Goal: Information Seeking & Learning: Learn about a topic

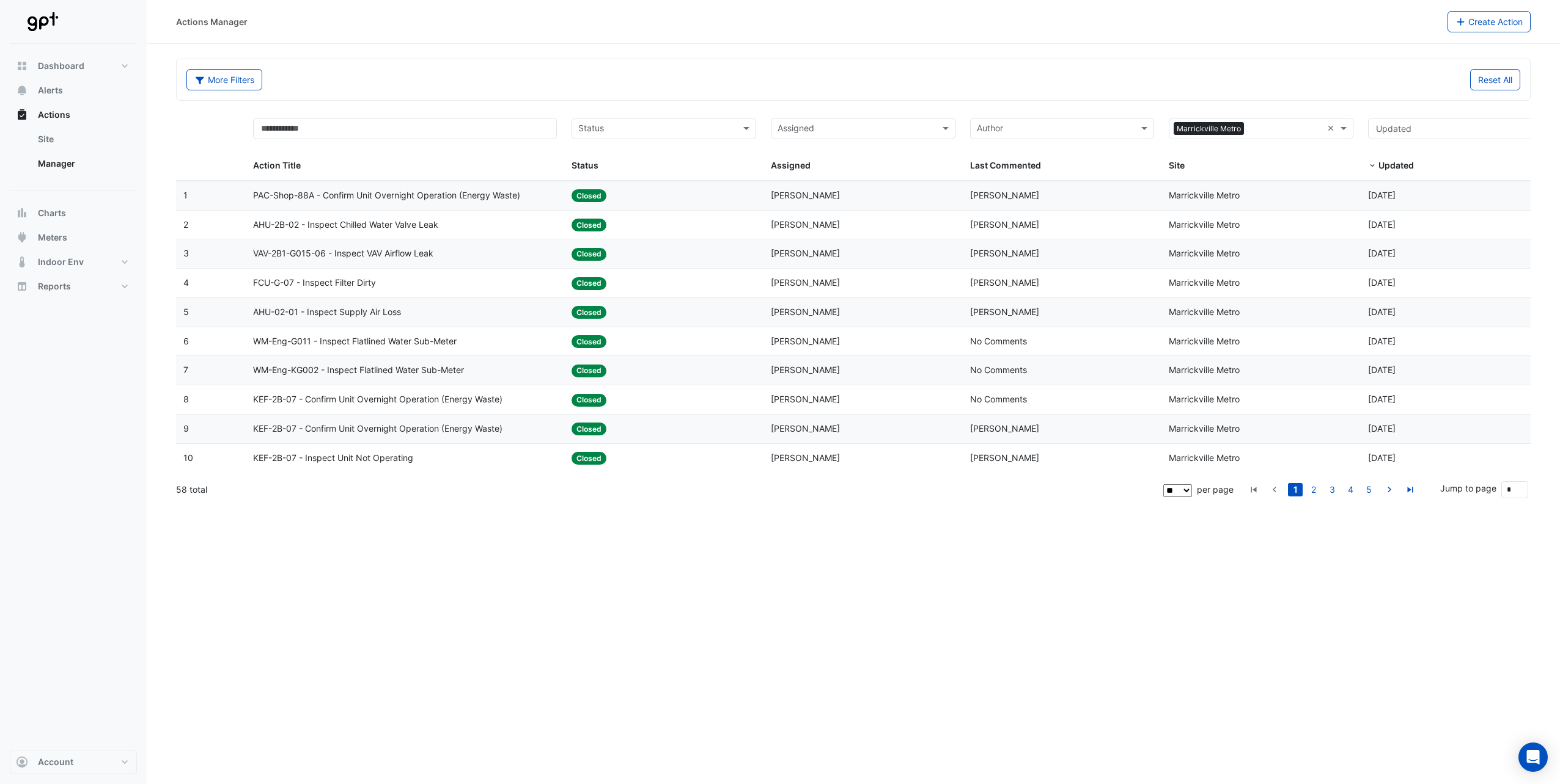
click at [486, 195] on span "PAC-Shop-88A - Confirm Unit Overnight Operation (Energy Waste)" at bounding box center [387, 195] width 267 height 14
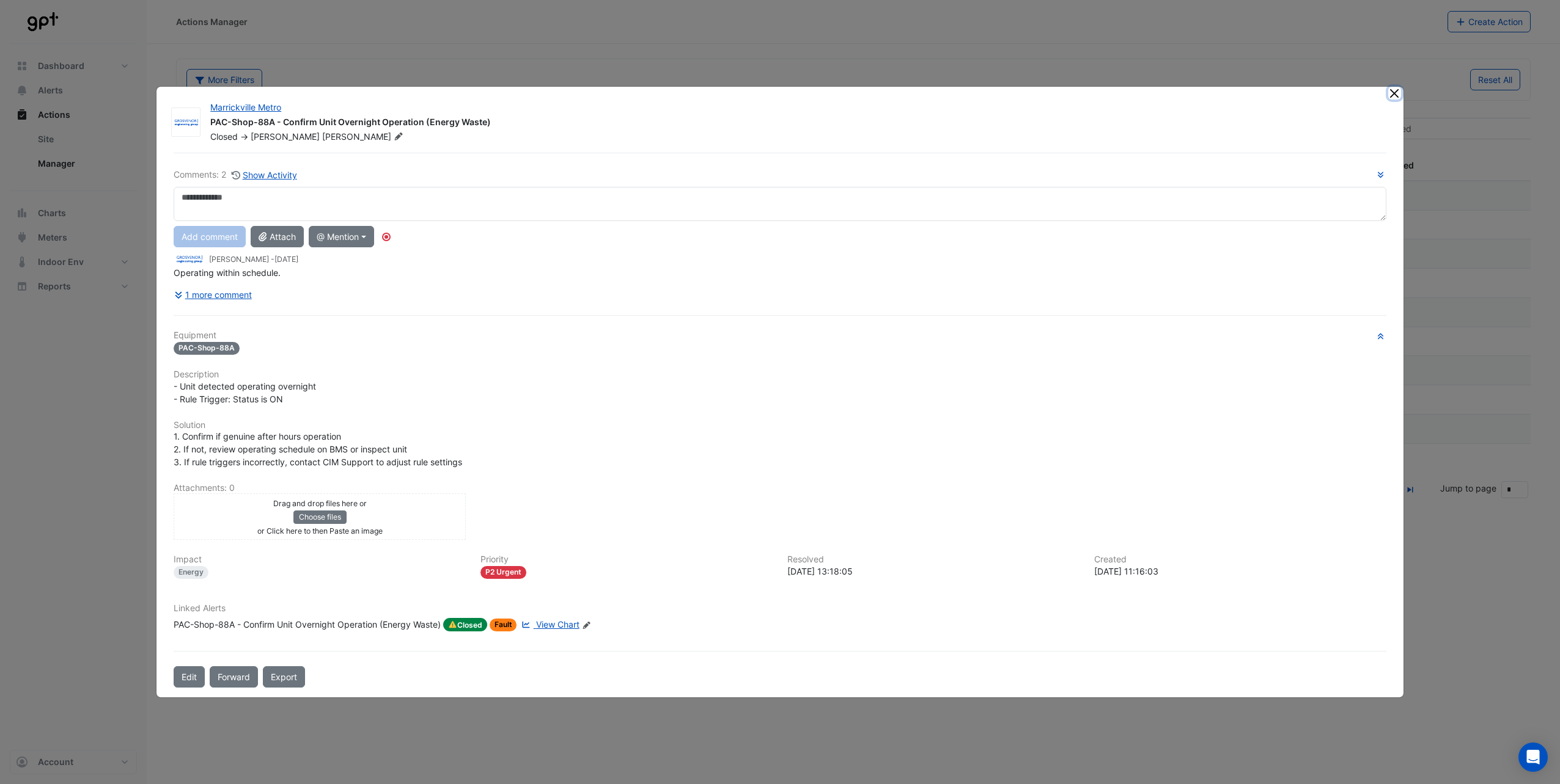
click at [1167, 93] on button "Close" at bounding box center [1395, 93] width 13 height 13
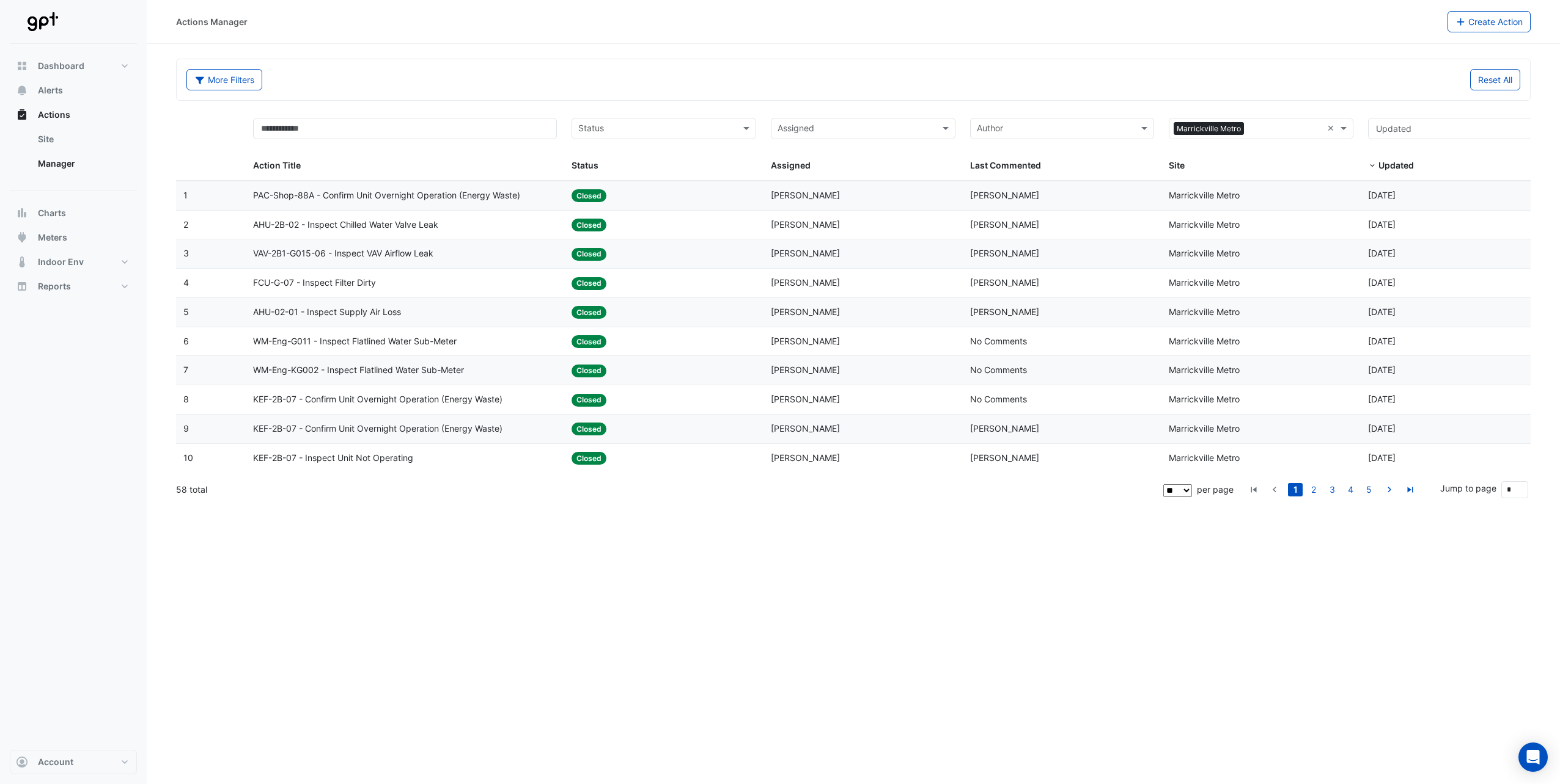
click at [384, 223] on span "AHU-2B-02 - Inspect Chilled Water Valve Leak" at bounding box center [346, 224] width 185 height 14
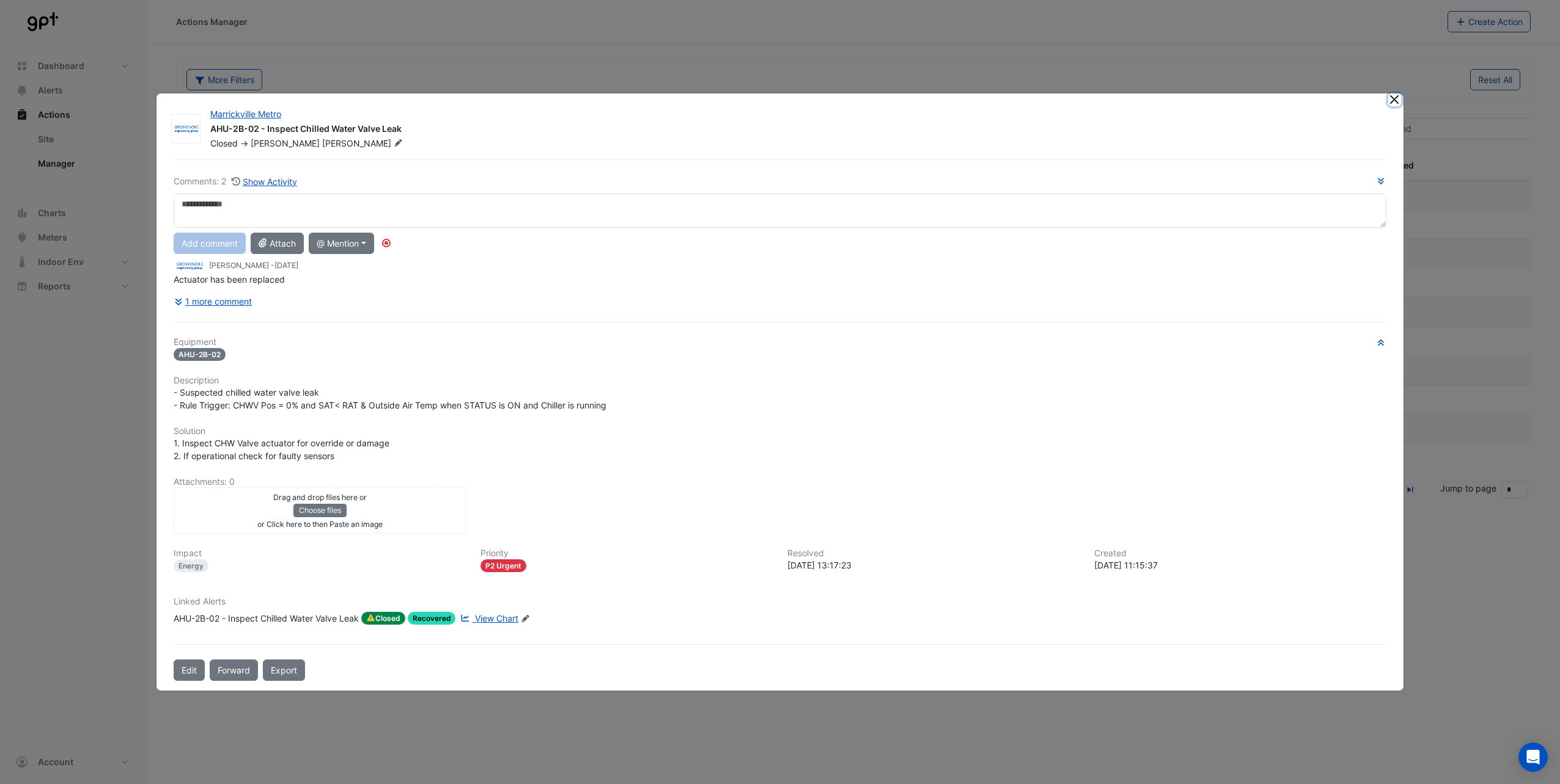
click at [1167, 96] on button "Close" at bounding box center [1395, 100] width 13 height 13
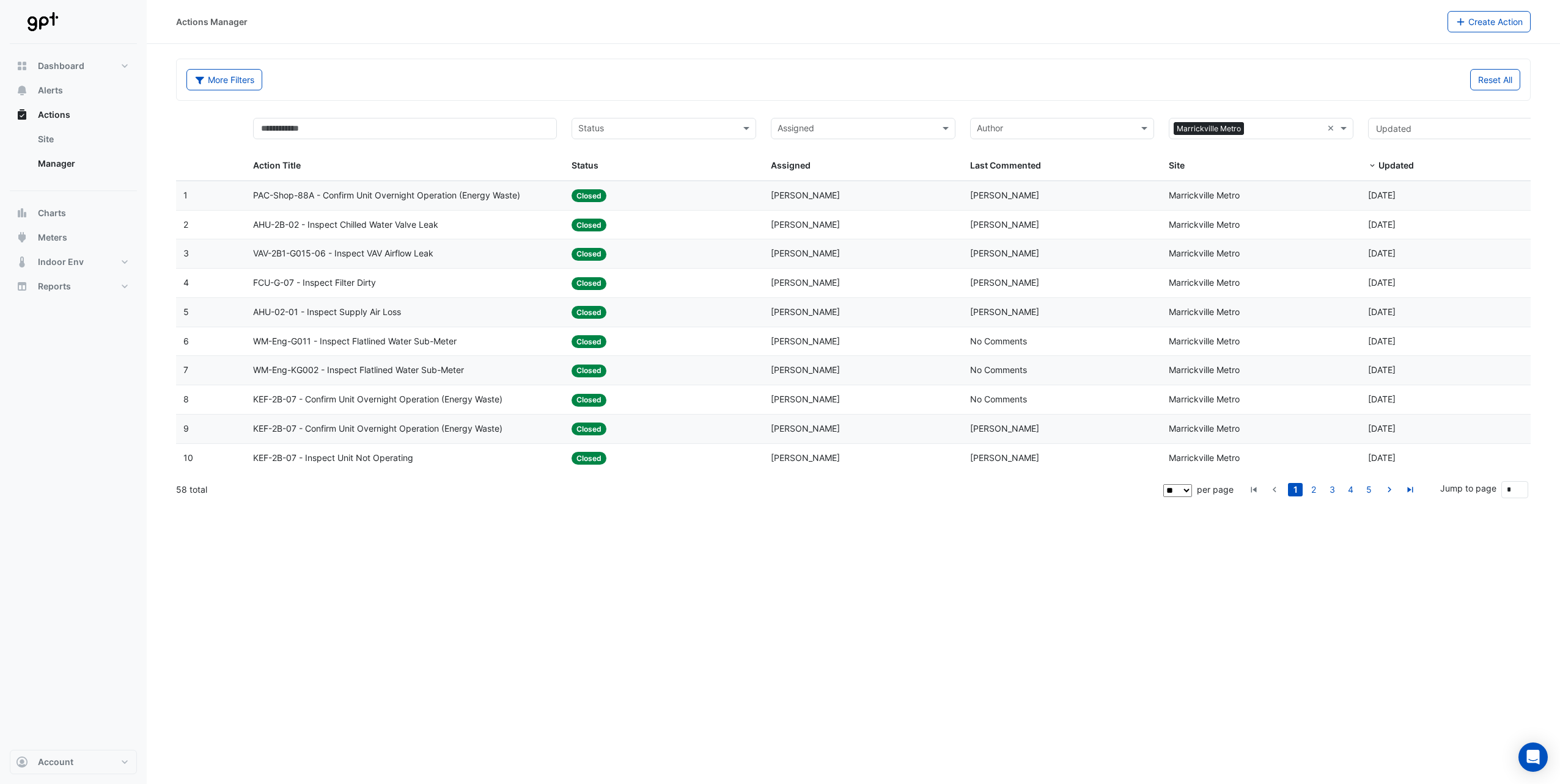
click at [430, 255] on span "VAV-2B1-G015-06 - Inspect VAV Airflow Leak" at bounding box center [343, 253] width 180 height 14
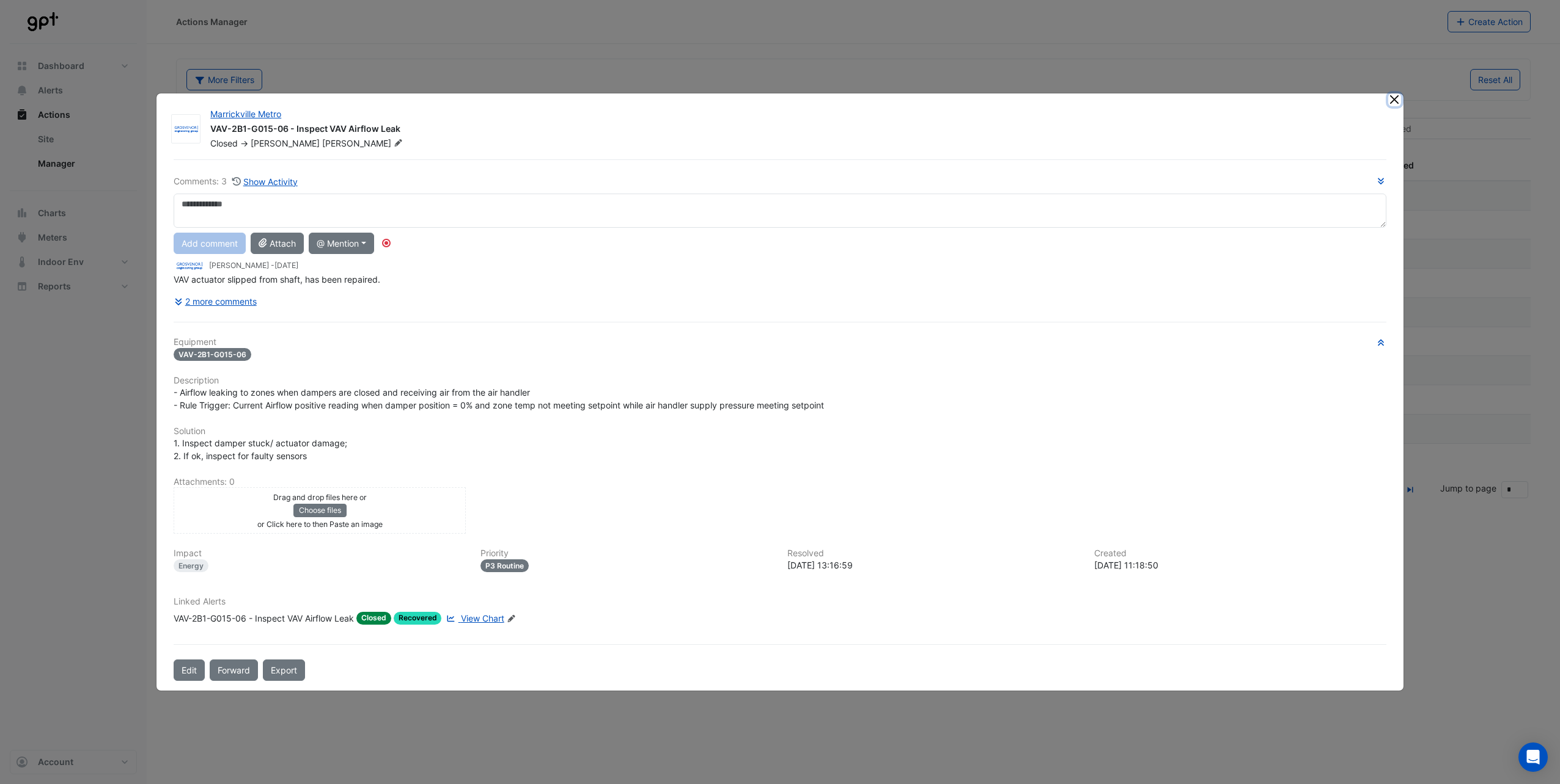
click at [1167, 102] on button "Close" at bounding box center [1395, 100] width 13 height 13
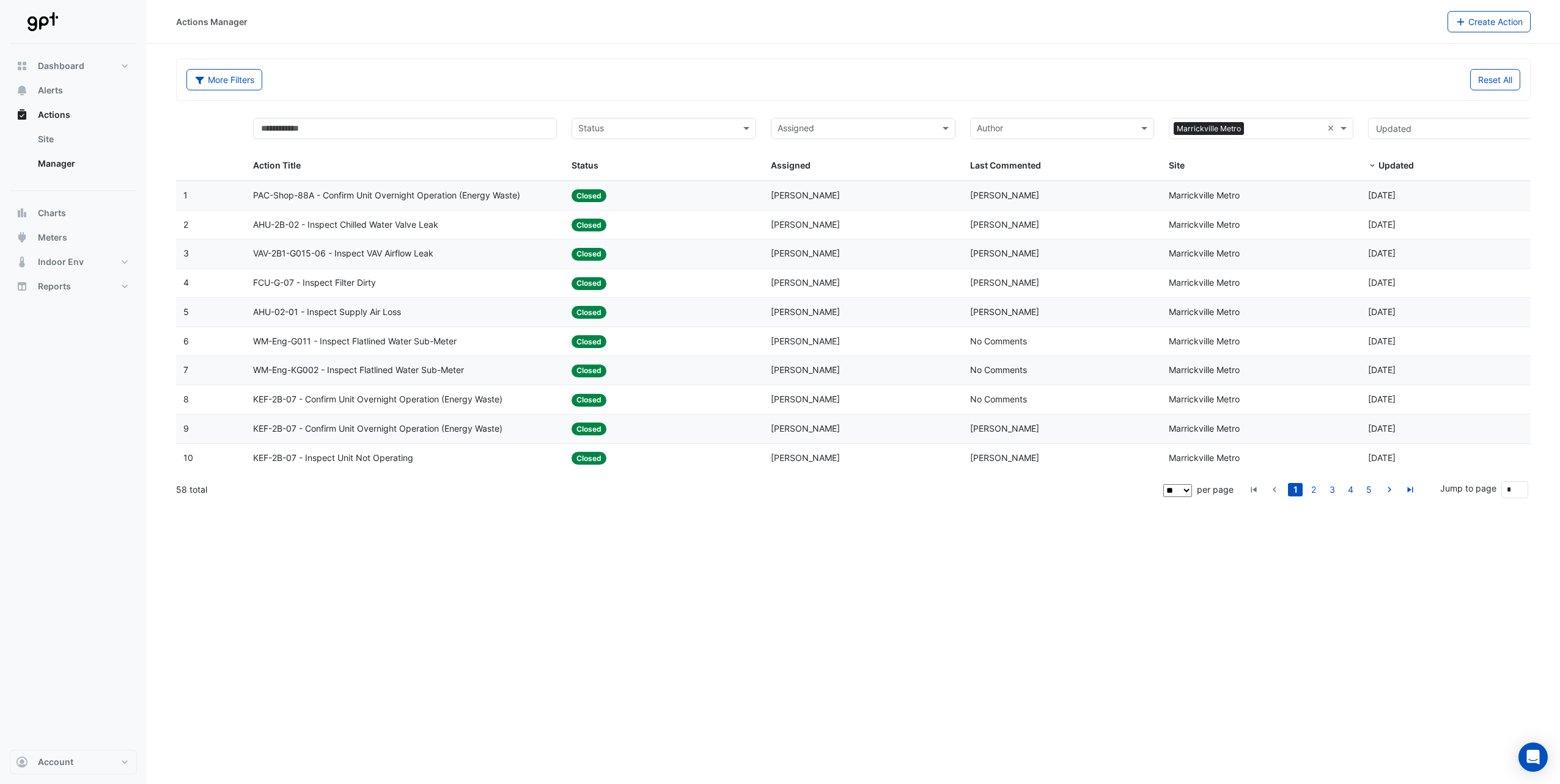
click at [335, 278] on span "FCU-G-07 - Inspect Filter Dirty" at bounding box center [314, 283] width 122 height 14
click at [365, 287] on span "FCU-G-07 - Inspect Filter Dirty" at bounding box center [314, 283] width 122 height 14
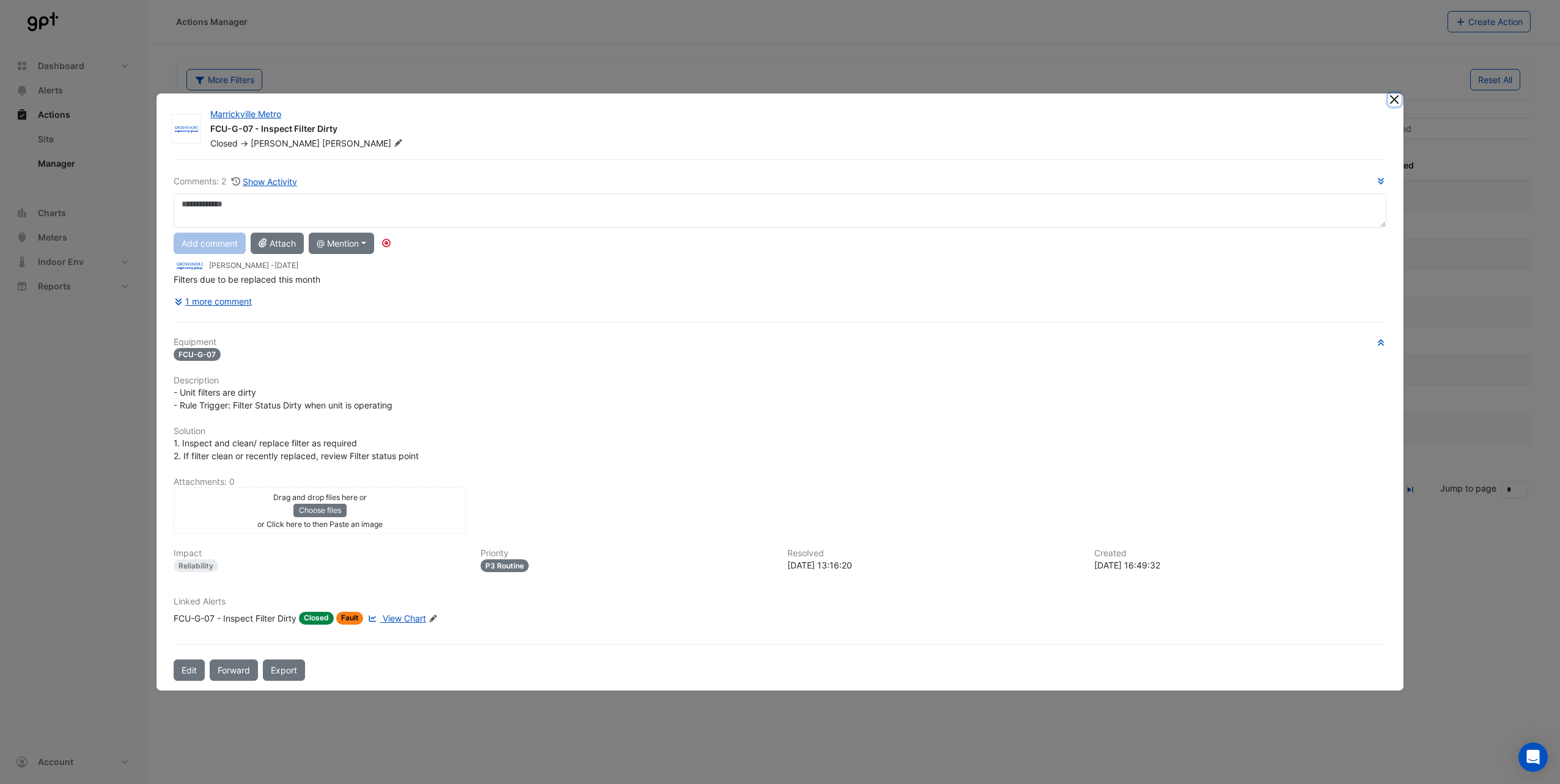
click at [1167, 100] on button "Close" at bounding box center [1395, 100] width 13 height 13
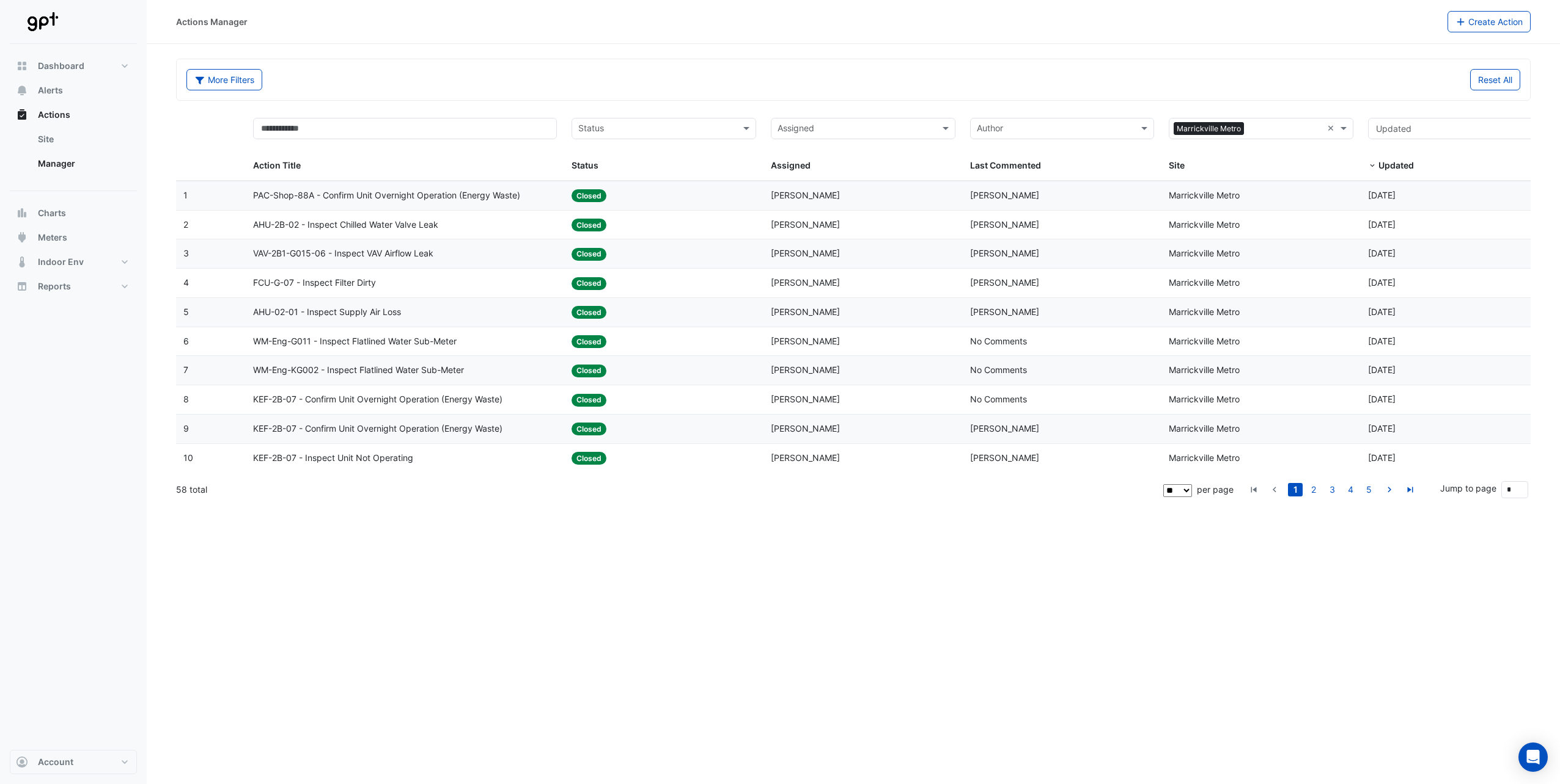
click at [370, 315] on span "AHU-02-01 - Inspect Supply Air Loss" at bounding box center [327, 312] width 148 height 14
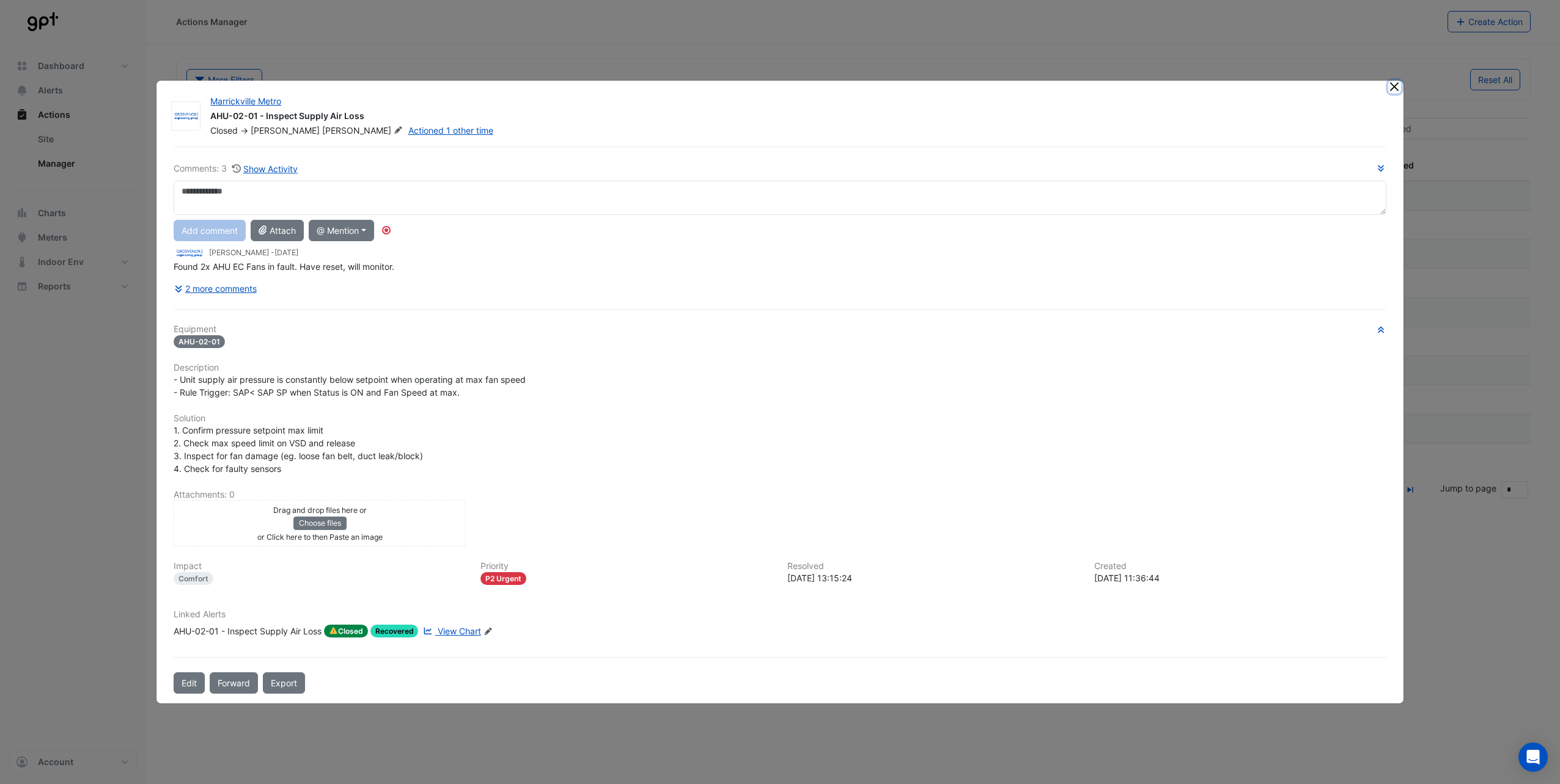
click at [1167, 82] on button "Close" at bounding box center [1395, 87] width 13 height 13
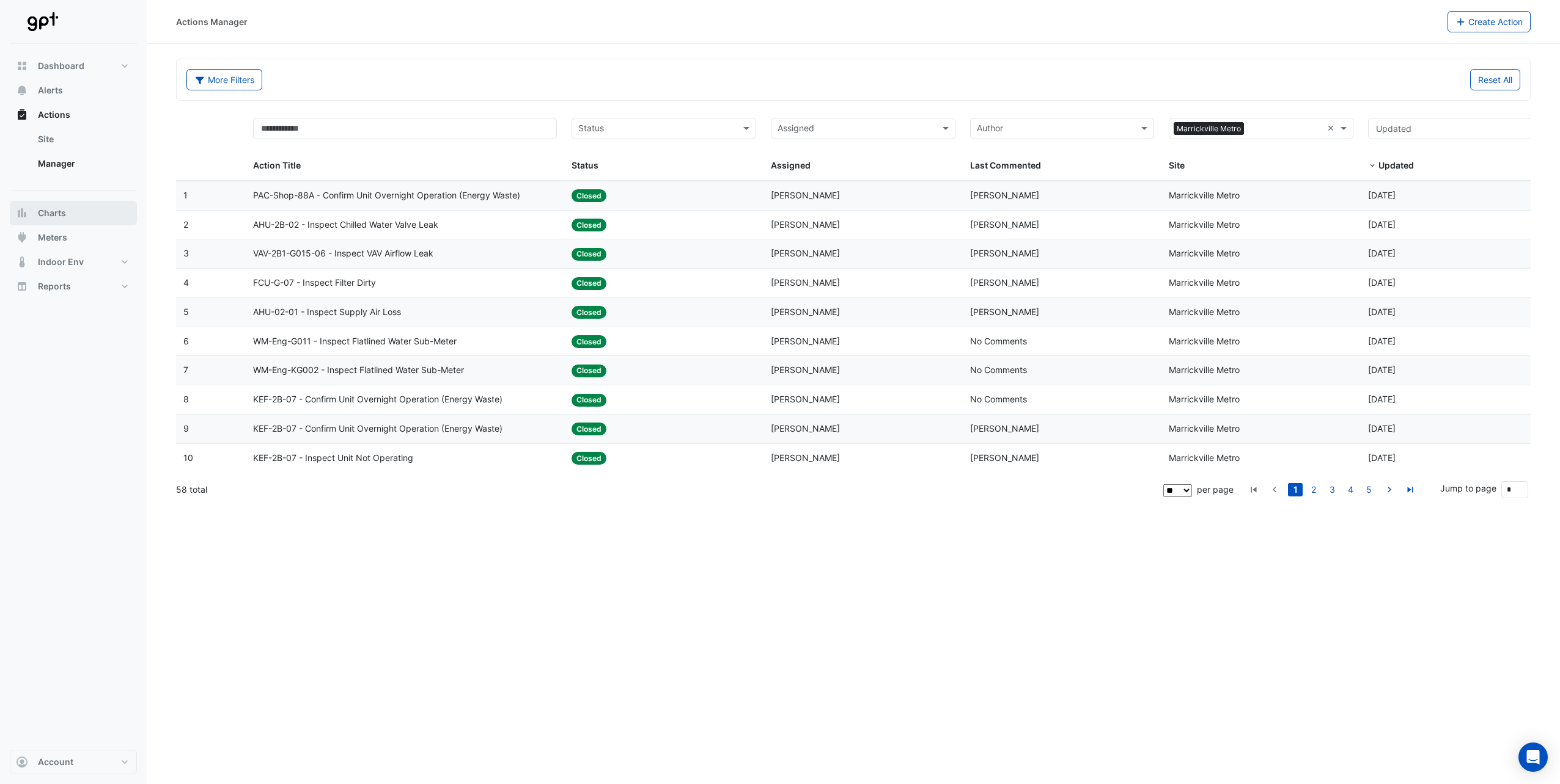
click at [57, 207] on span "Charts" at bounding box center [52, 213] width 28 height 12
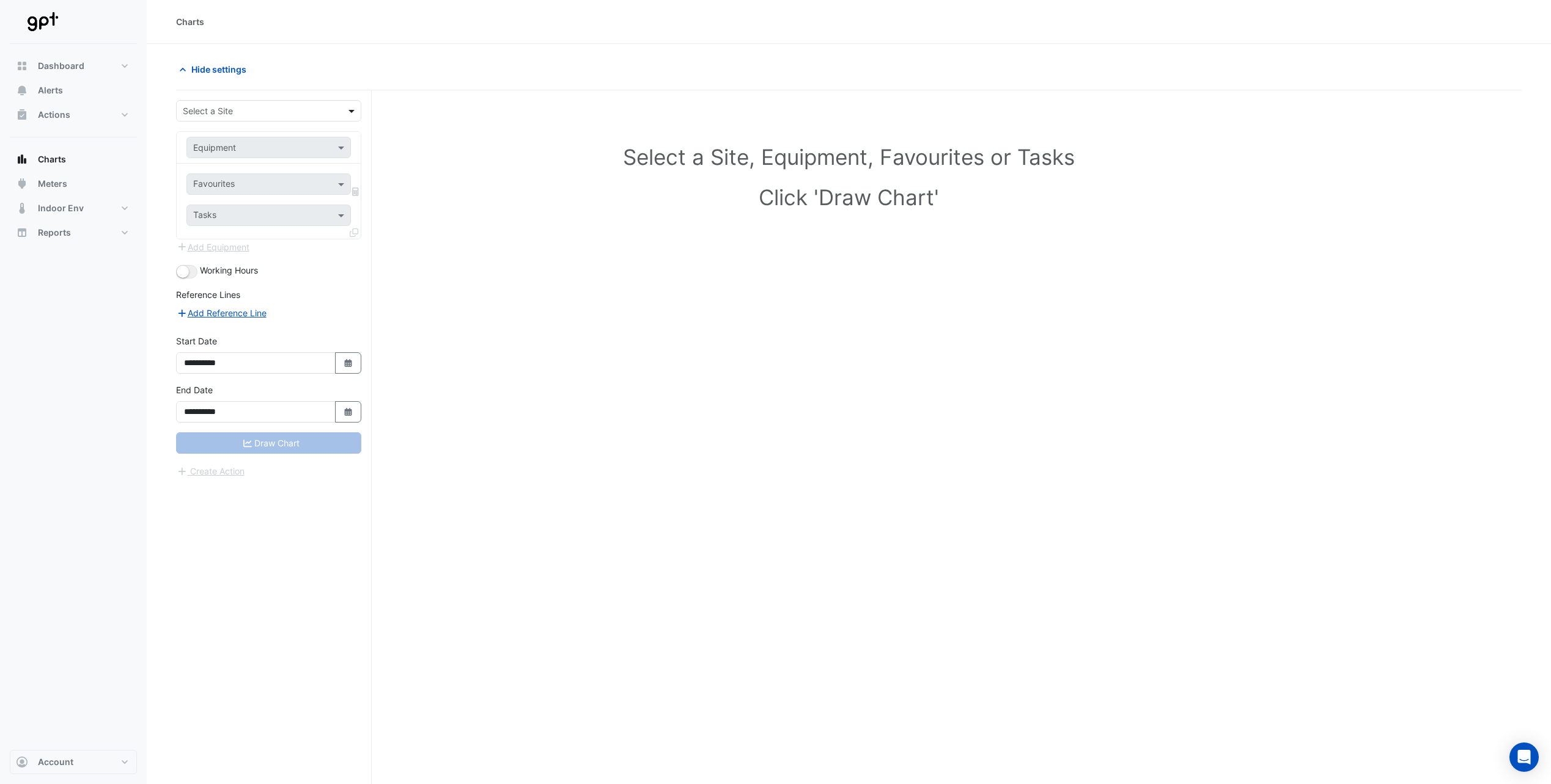
click at [353, 114] on span at bounding box center [352, 111] width 15 height 13
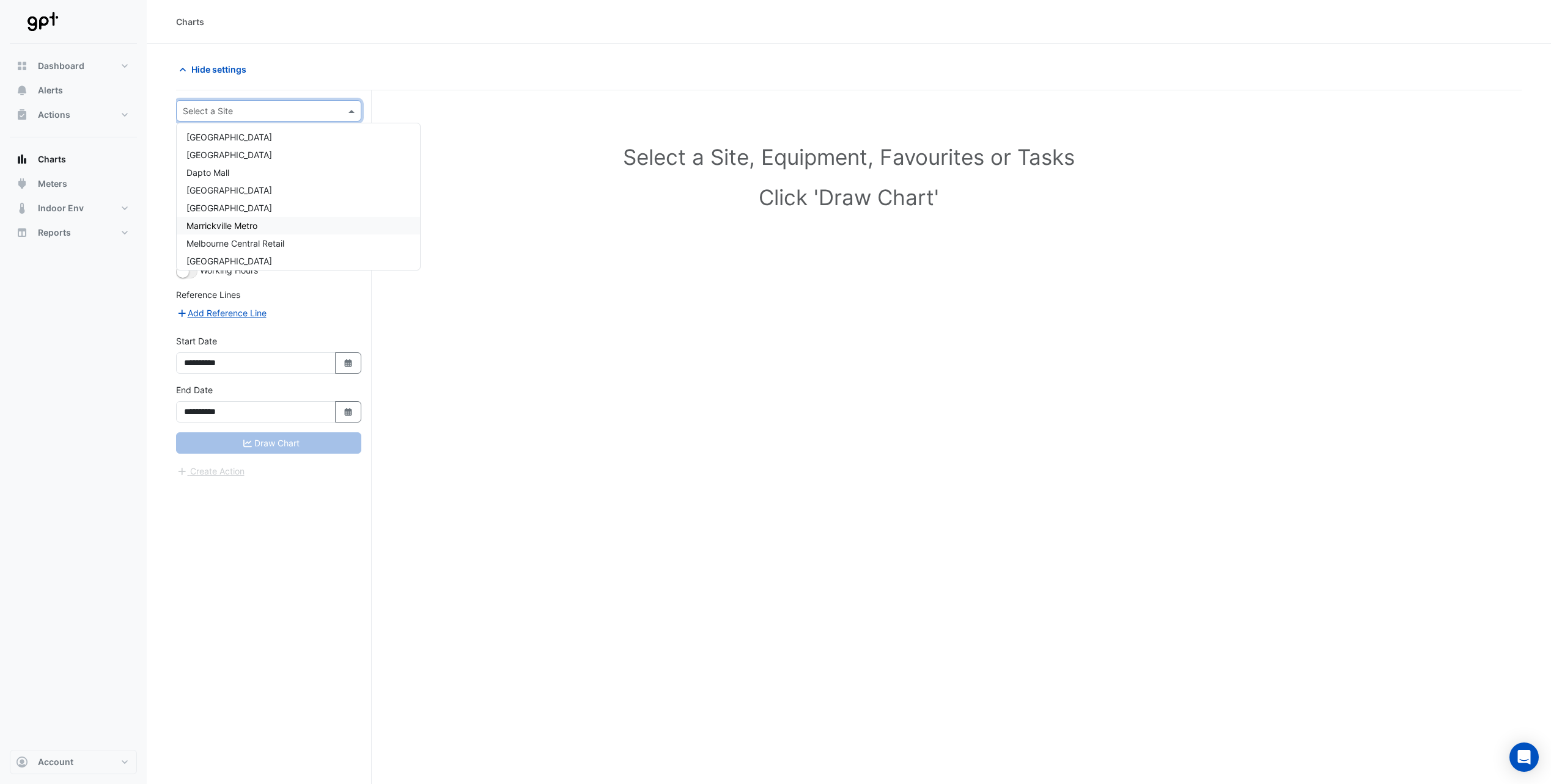
click at [271, 220] on div "Marrickville Metro" at bounding box center [298, 225] width 243 height 18
click at [341, 156] on div "Equipment" at bounding box center [268, 147] width 165 height 21
click at [242, 201] on div "KEF-2B-07" at bounding box center [323, 194] width 271 height 18
click at [345, 149] on span at bounding box center [342, 148] width 15 height 13
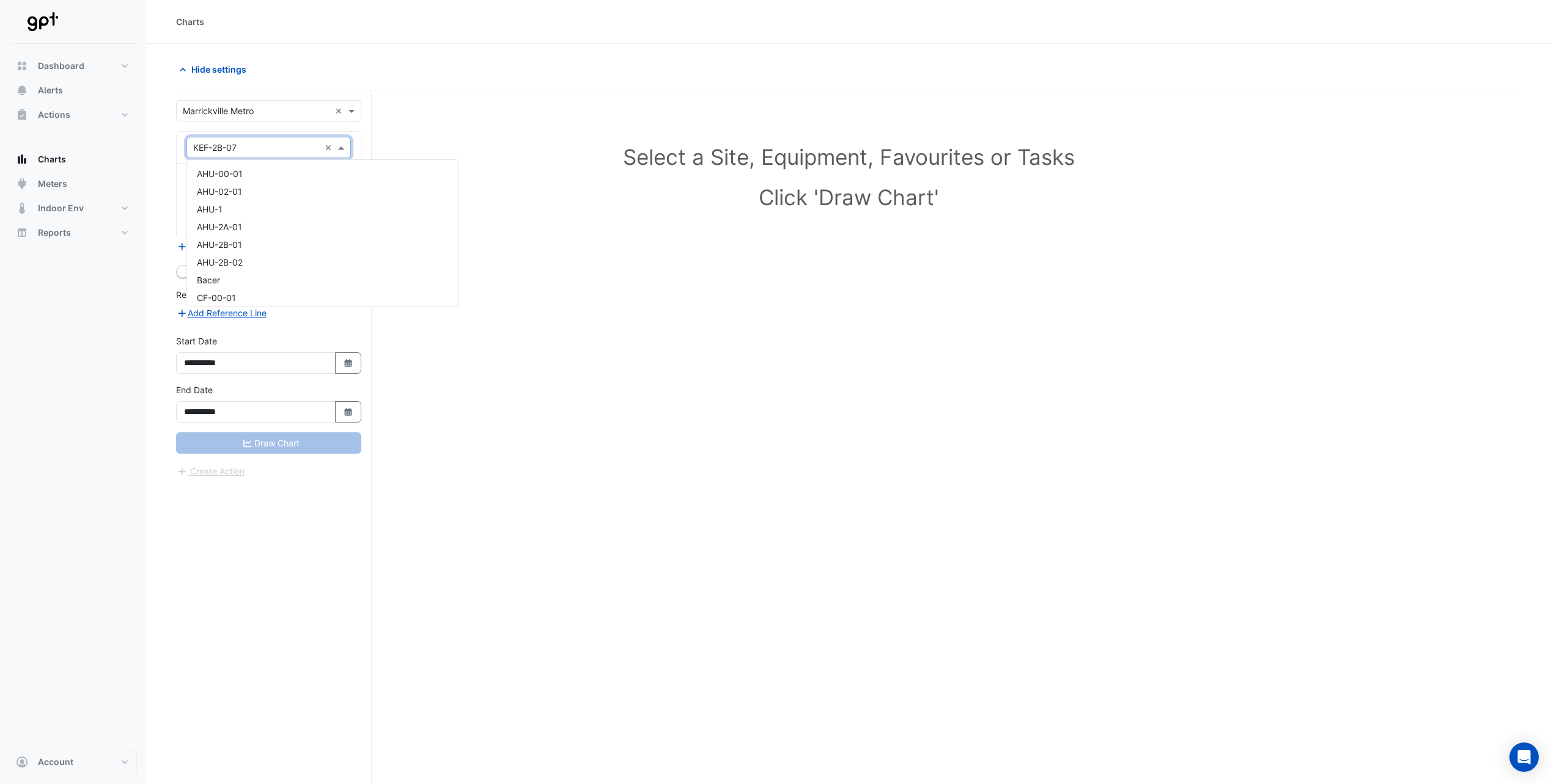
scroll to position [3814, 0]
click at [302, 190] on div "KEF-2B-08" at bounding box center [323, 186] width 271 height 18
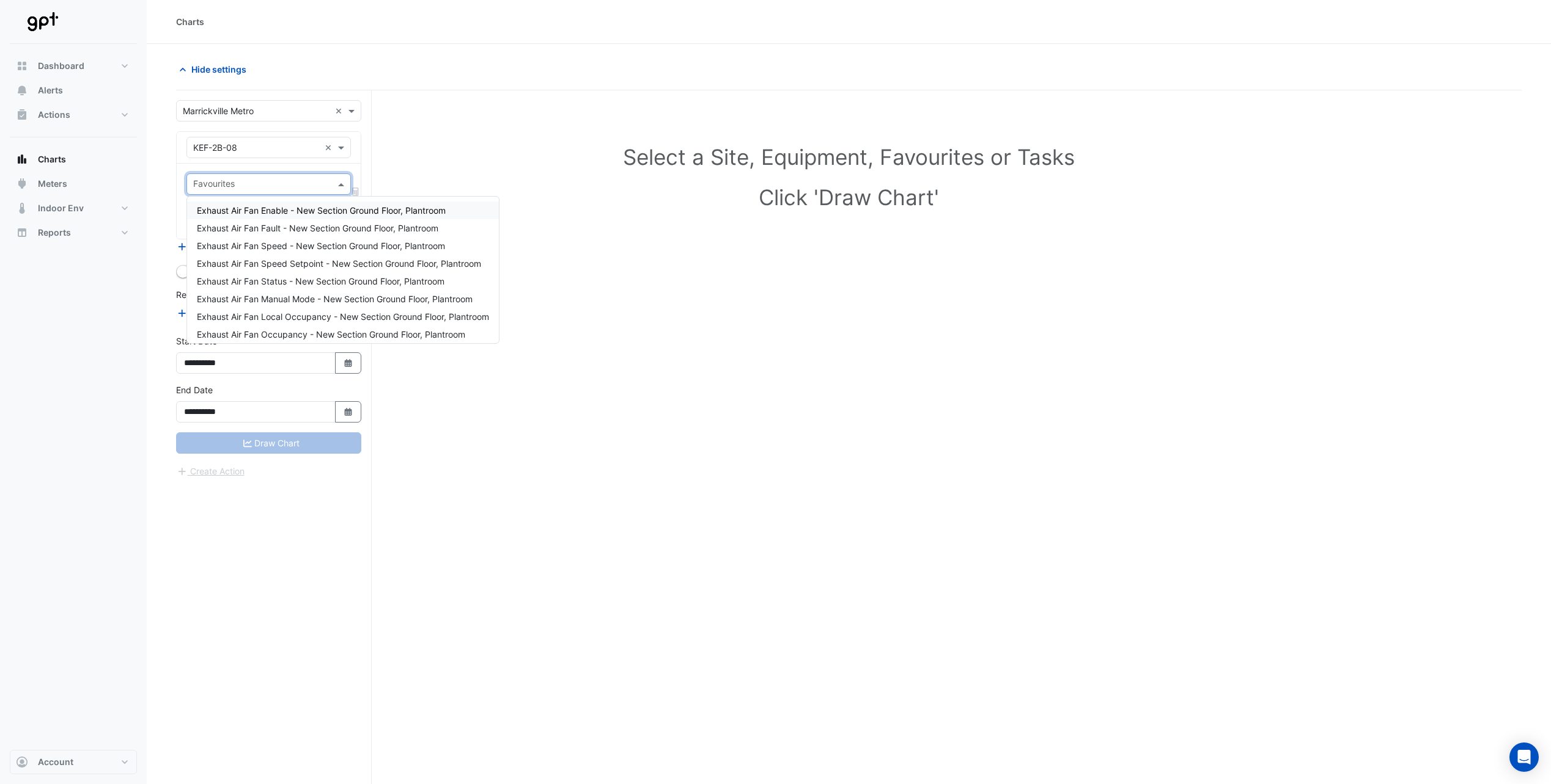
click at [341, 182] on span at bounding box center [342, 184] width 15 height 13
click at [373, 283] on span "Exhaust Air Fan Status - New Section Ground Floor, Plantroom" at bounding box center [321, 281] width 248 height 10
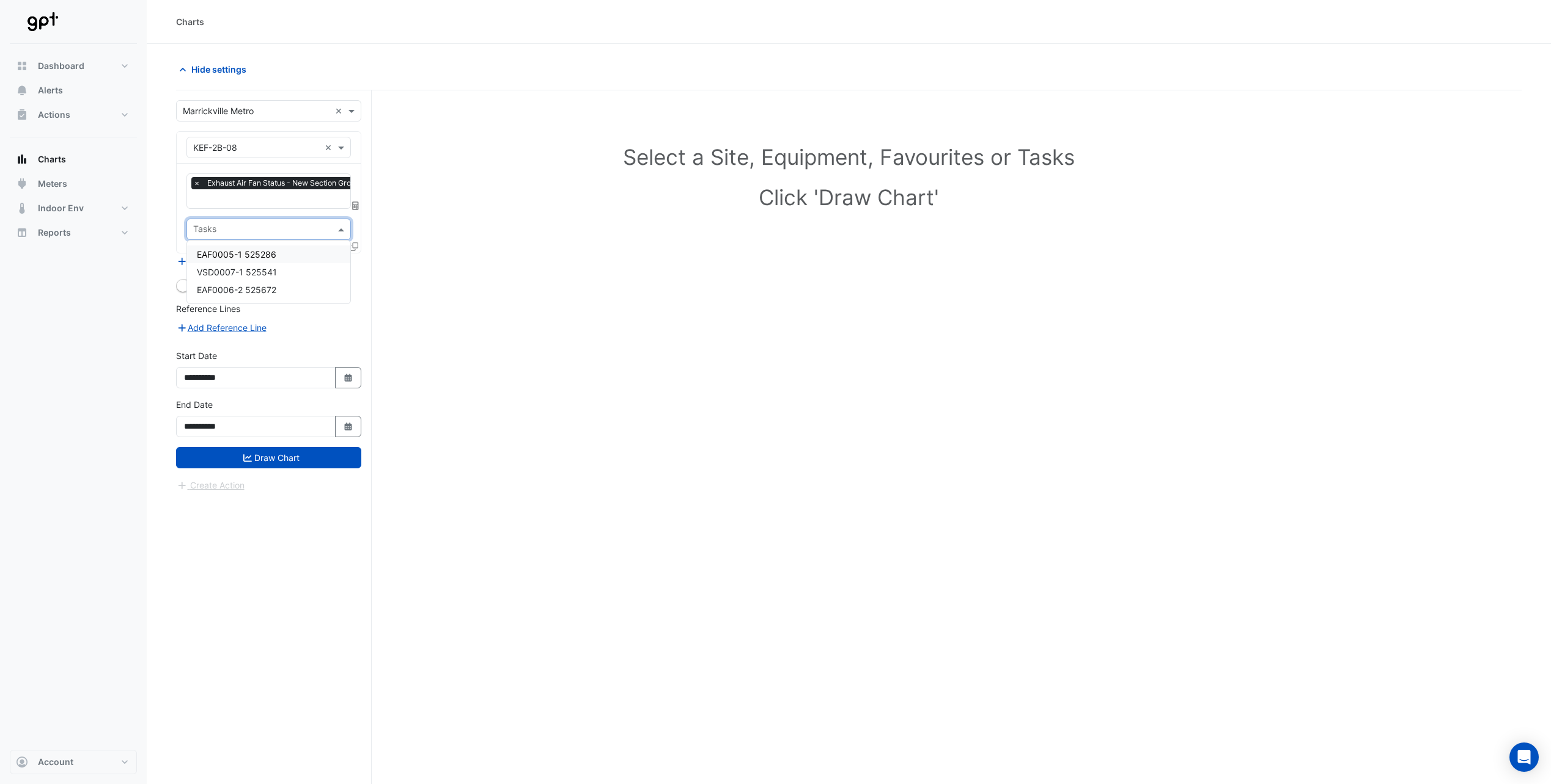
click at [342, 224] on span at bounding box center [342, 230] width 15 height 13
click at [271, 456] on button "Draw Chart" at bounding box center [268, 458] width 185 height 21
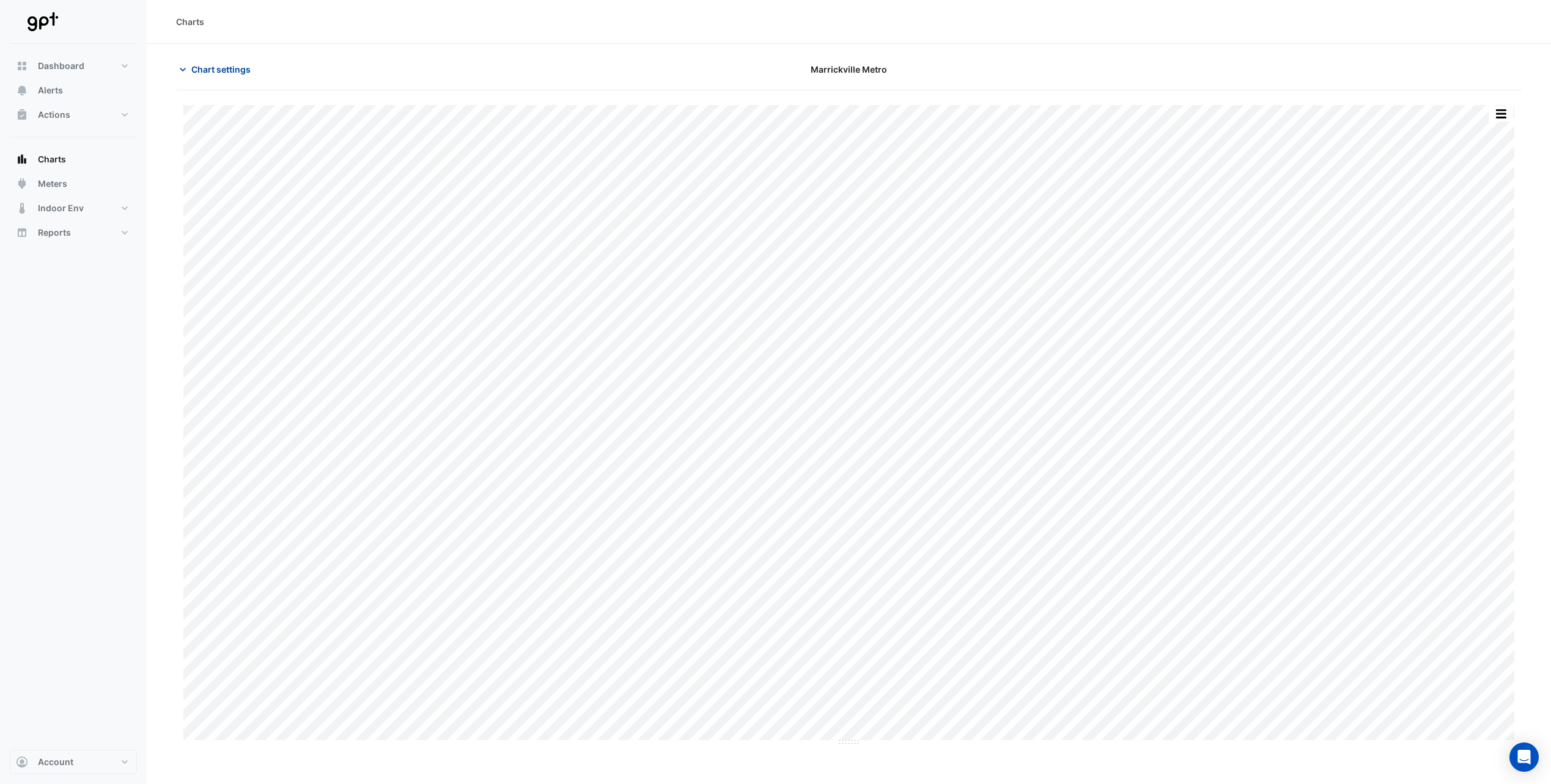
click at [182, 70] on icon "button" at bounding box center [182, 69] width 12 height 12
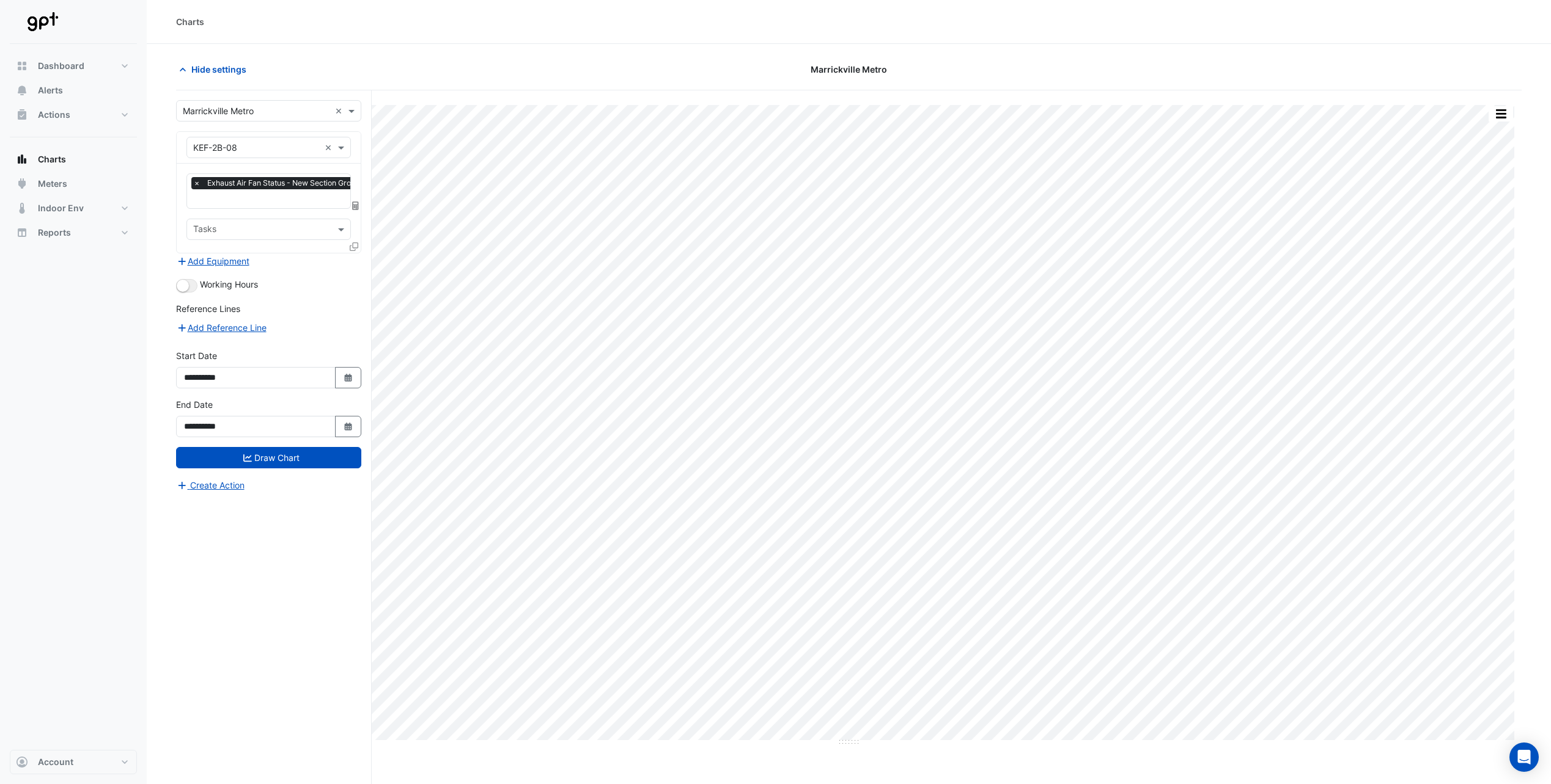
click at [334, 197] on input "text" at bounding box center [311, 200] width 236 height 13
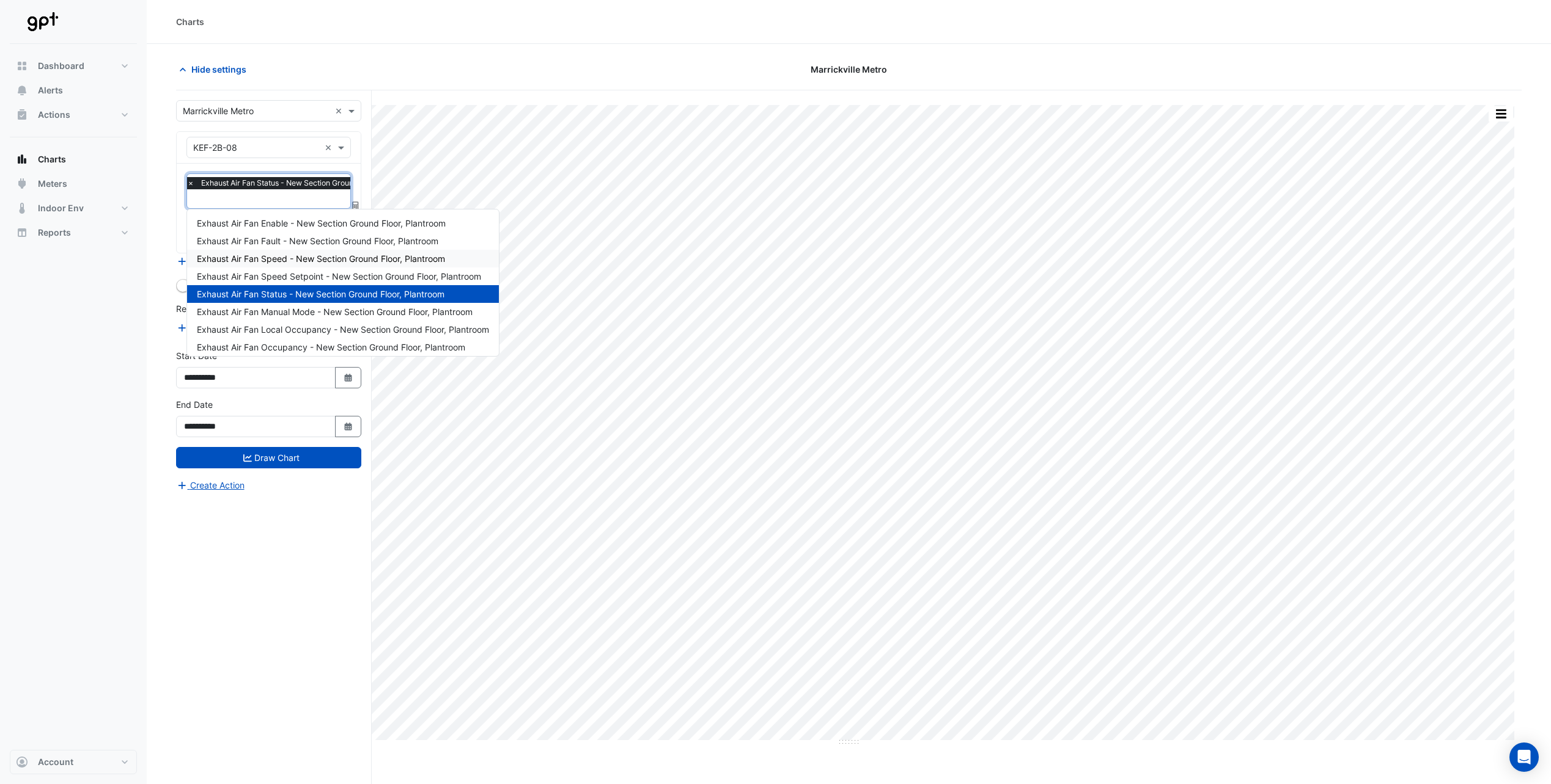
click at [332, 257] on span "Exhaust Air Fan Speed - New Section Ground Floor, Plantroom" at bounding box center [321, 258] width 248 height 10
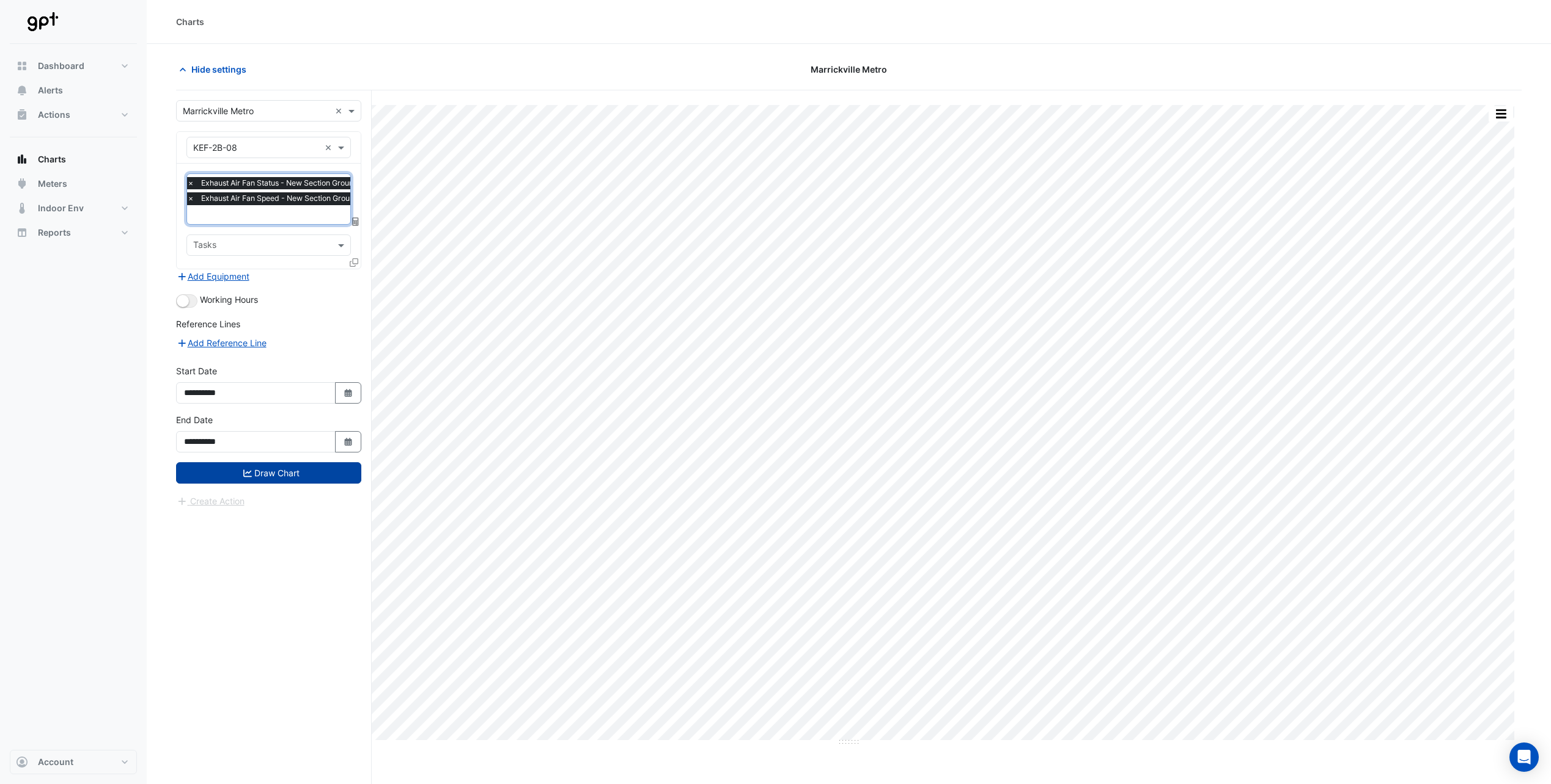
click at [331, 468] on button "Draw Chart" at bounding box center [268, 473] width 185 height 21
